Goal: Transaction & Acquisition: Purchase product/service

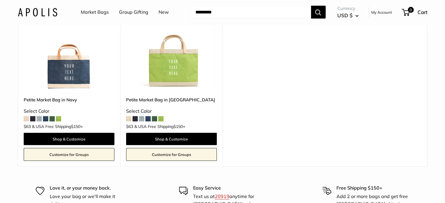
scroll to position [1272, 0]
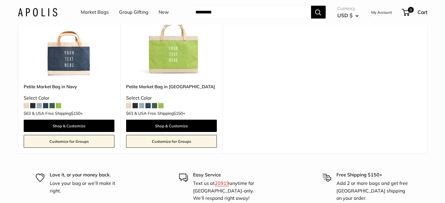
click at [142, 106] on span at bounding box center [141, 105] width 5 height 5
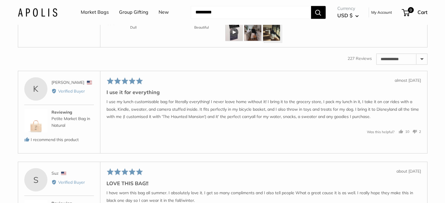
scroll to position [877, 0]
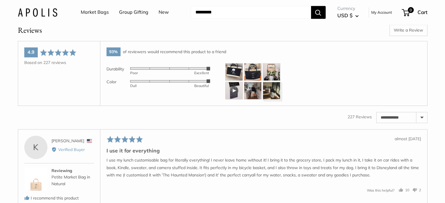
click at [235, 80] on img at bounding box center [234, 72] width 18 height 18
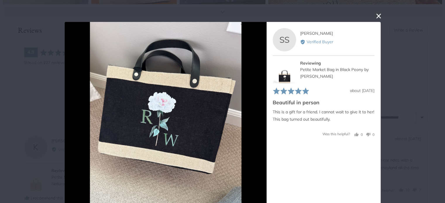
scroll to position [20, 0]
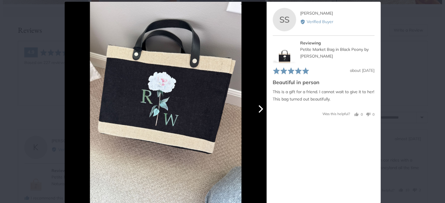
click at [256, 109] on icon "Next" at bounding box center [260, 109] width 8 height 8
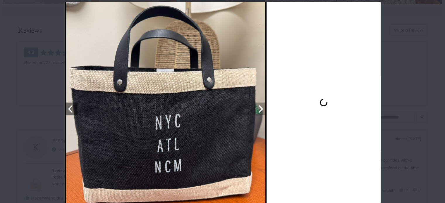
click at [256, 109] on icon "Next" at bounding box center [260, 109] width 8 height 8
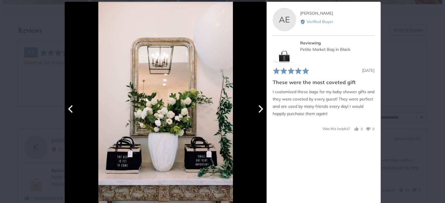
click at [256, 109] on icon "Next" at bounding box center [260, 109] width 8 height 8
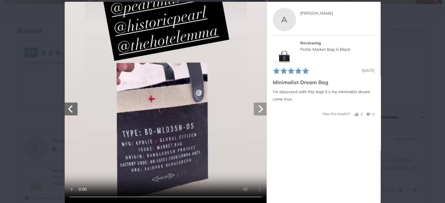
click at [256, 109] on icon "Next" at bounding box center [260, 109] width 8 height 8
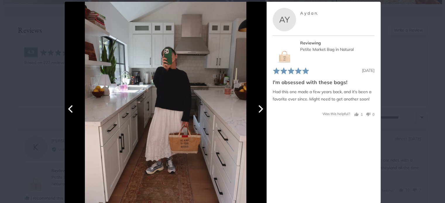
click at [257, 109] on icon "Next" at bounding box center [260, 109] width 8 height 8
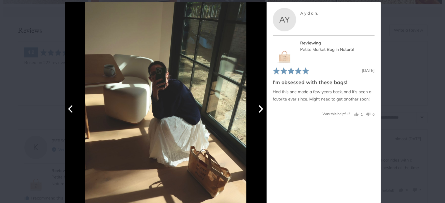
click at [257, 109] on icon "Next" at bounding box center [260, 109] width 8 height 8
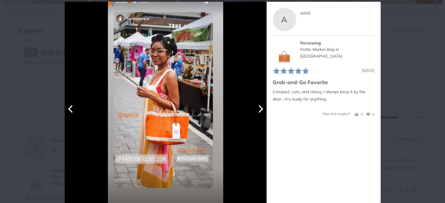
click at [257, 109] on icon "Next" at bounding box center [260, 109] width 8 height 8
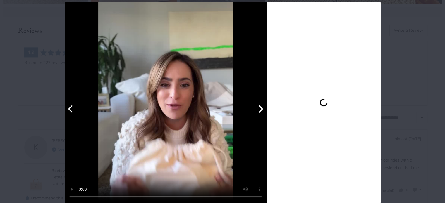
click at [257, 109] on icon "Next" at bounding box center [260, 109] width 8 height 8
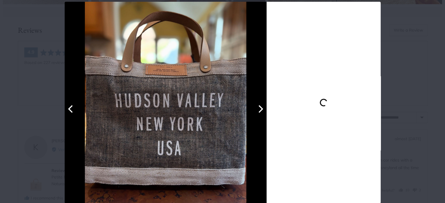
click at [257, 109] on icon "Next" at bounding box center [260, 109] width 8 height 8
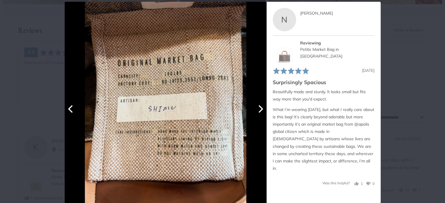
click at [257, 109] on icon "Next" at bounding box center [260, 109] width 8 height 8
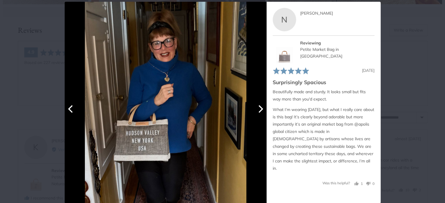
click at [257, 109] on icon "Next" at bounding box center [260, 109] width 8 height 8
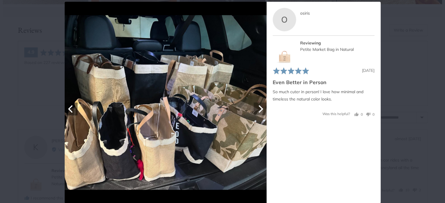
click at [257, 109] on icon "Next" at bounding box center [260, 109] width 8 height 8
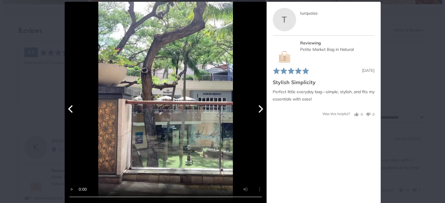
click at [257, 109] on icon "Next" at bounding box center [260, 109] width 8 height 8
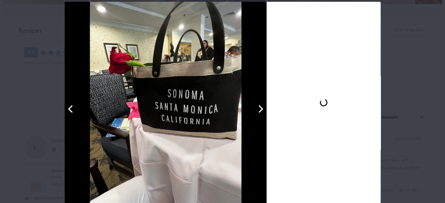
click at [257, 109] on icon "Next" at bounding box center [260, 109] width 8 height 8
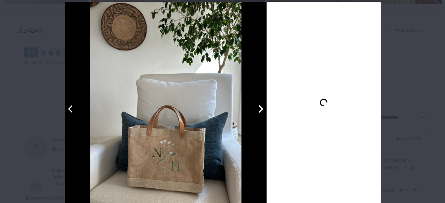
click at [257, 109] on icon "Next" at bounding box center [260, 109] width 8 height 8
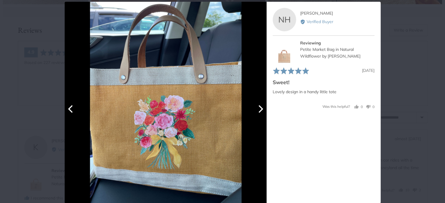
click at [257, 109] on icon "Next" at bounding box center [260, 109] width 8 height 8
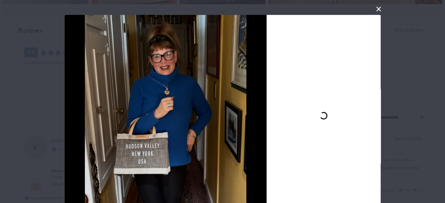
scroll to position [0, 0]
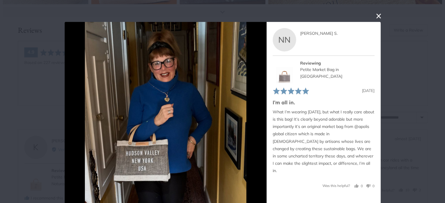
click at [375, 15] on button "close this modal window" at bounding box center [378, 16] width 7 height 7
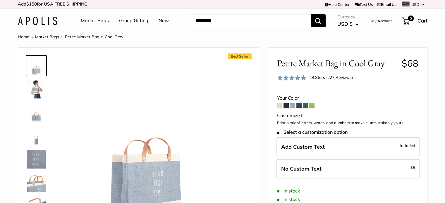
click at [102, 22] on link "Market Bags" at bounding box center [95, 20] width 28 height 9
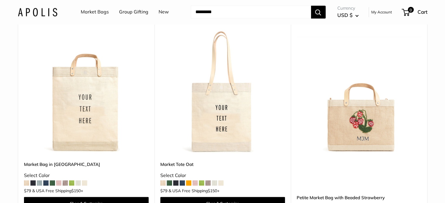
scroll to position [3303, 0]
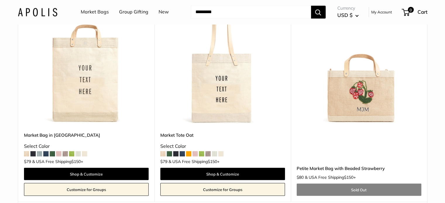
click at [0, 0] on img at bounding box center [0, 0] width 0 height 0
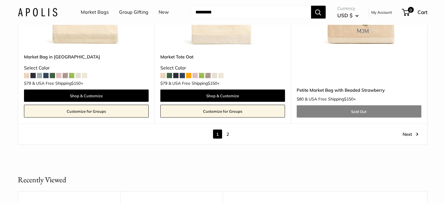
scroll to position [3391, 0]
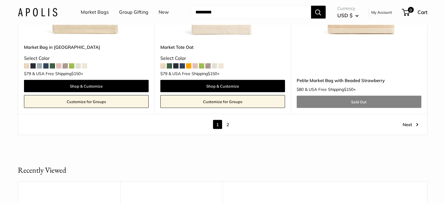
click at [408, 126] on link "Next" at bounding box center [410, 124] width 16 height 9
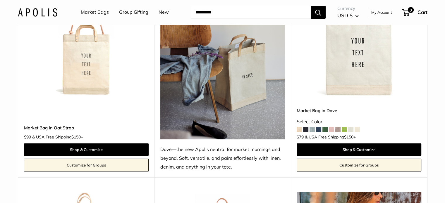
scroll to position [278, 0]
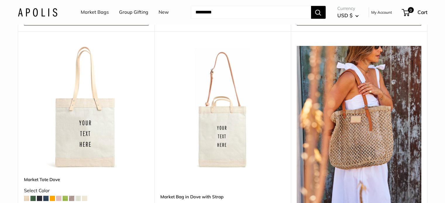
click at [364, 137] on img at bounding box center [358, 129] width 125 height 166
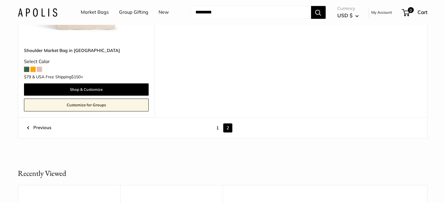
scroll to position [863, 0]
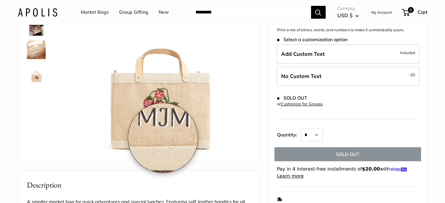
scroll to position [117, 0]
